Goal: Navigation & Orientation: Find specific page/section

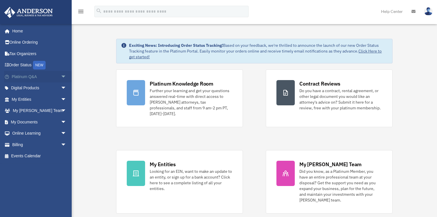
click at [61, 75] on span "arrow_drop_down" at bounding box center [66, 77] width 11 height 12
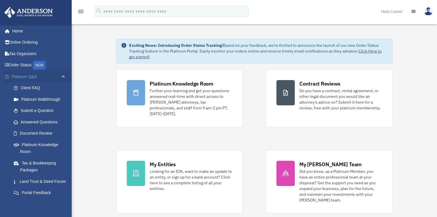
click at [61, 77] on span "arrow_drop_up" at bounding box center [66, 77] width 11 height 12
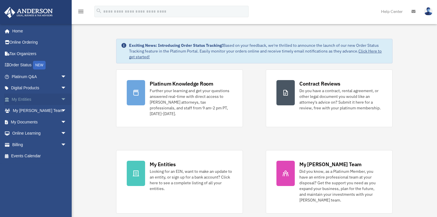
click at [61, 99] on span "arrow_drop_down" at bounding box center [66, 100] width 11 height 12
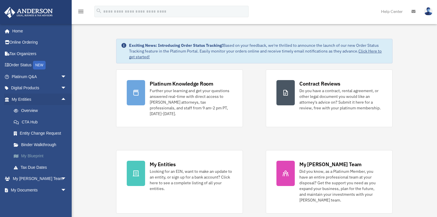
click at [37, 155] on link "My Blueprint" at bounding box center [41, 155] width 67 height 11
